Goal: Book appointment/travel/reservation

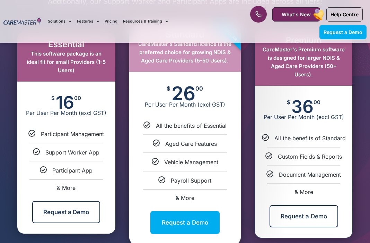
scroll to position [372, 0]
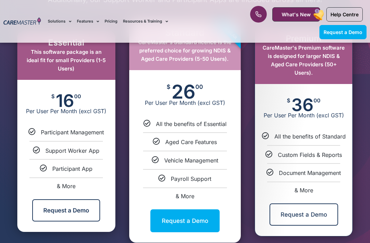
click at [303, 189] on span "& More" at bounding box center [304, 189] width 19 height 7
select select "***"
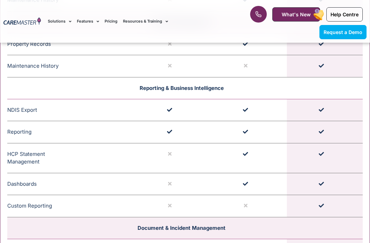
scroll to position [1530, 0]
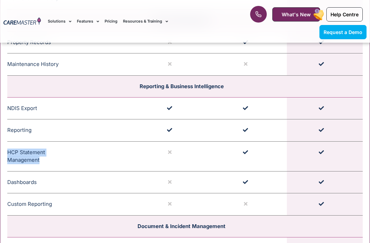
drag, startPoint x: 42, startPoint y: 158, endPoint x: 8, endPoint y: 150, distance: 34.2
click at [8, 150] on td "HCP Statement Management Comprehensive HCP statement management allows for stat…" at bounding box center [71, 156] width 128 height 30
copy td "HCP Statement Management"
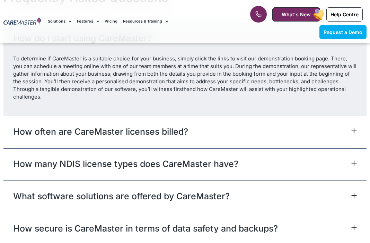
scroll to position [2918, 0]
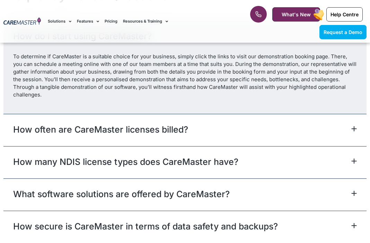
click at [93, 125] on link "How often are CareMaster licenses billed?" at bounding box center [100, 129] width 175 height 12
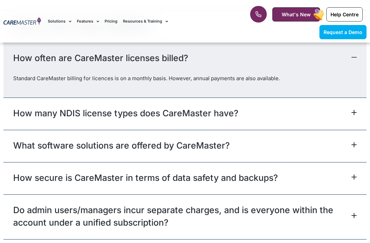
scroll to position [2930, 0]
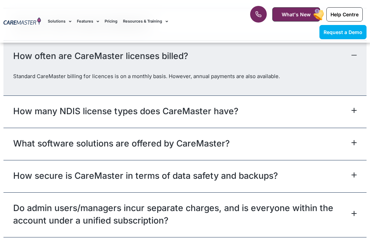
click at [106, 105] on link "How many NDIS license types does CareMaster have?" at bounding box center [125, 111] width 225 height 12
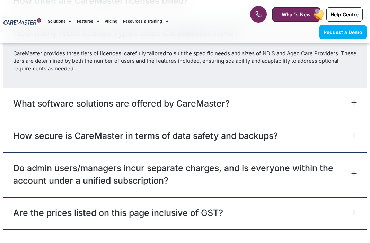
scroll to position [2988, 0]
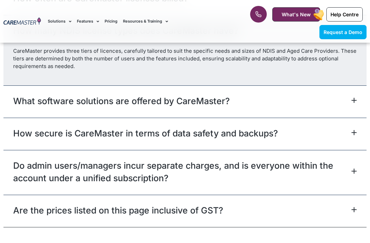
click at [129, 127] on link "How secure is CareMaster in terms of data safety and backups?" at bounding box center [145, 133] width 265 height 12
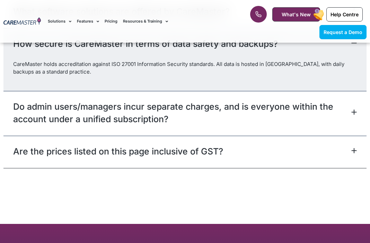
scroll to position [3040, 0]
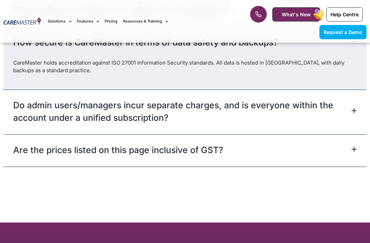
click at [132, 111] on link "Do admin users/managers incur separate charges, and is everyone within the acco…" at bounding box center [182, 111] width 338 height 25
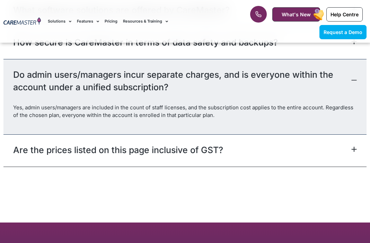
click at [155, 146] on link "Are the prices listed on this page inclusive of GST?" at bounding box center [118, 149] width 210 height 12
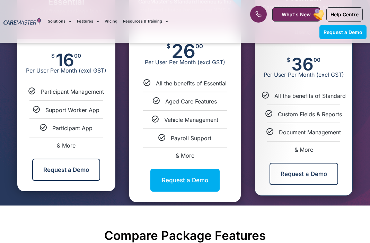
scroll to position [411, 0]
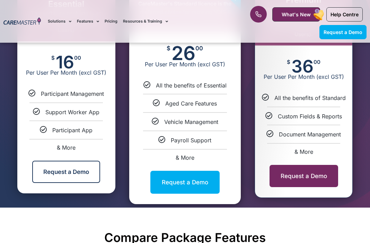
click at [315, 171] on link "Request a Demo" at bounding box center [304, 176] width 69 height 22
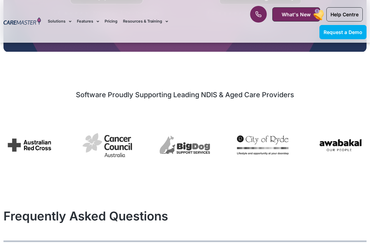
select select "**"
